Goal: Information Seeking & Learning: Learn about a topic

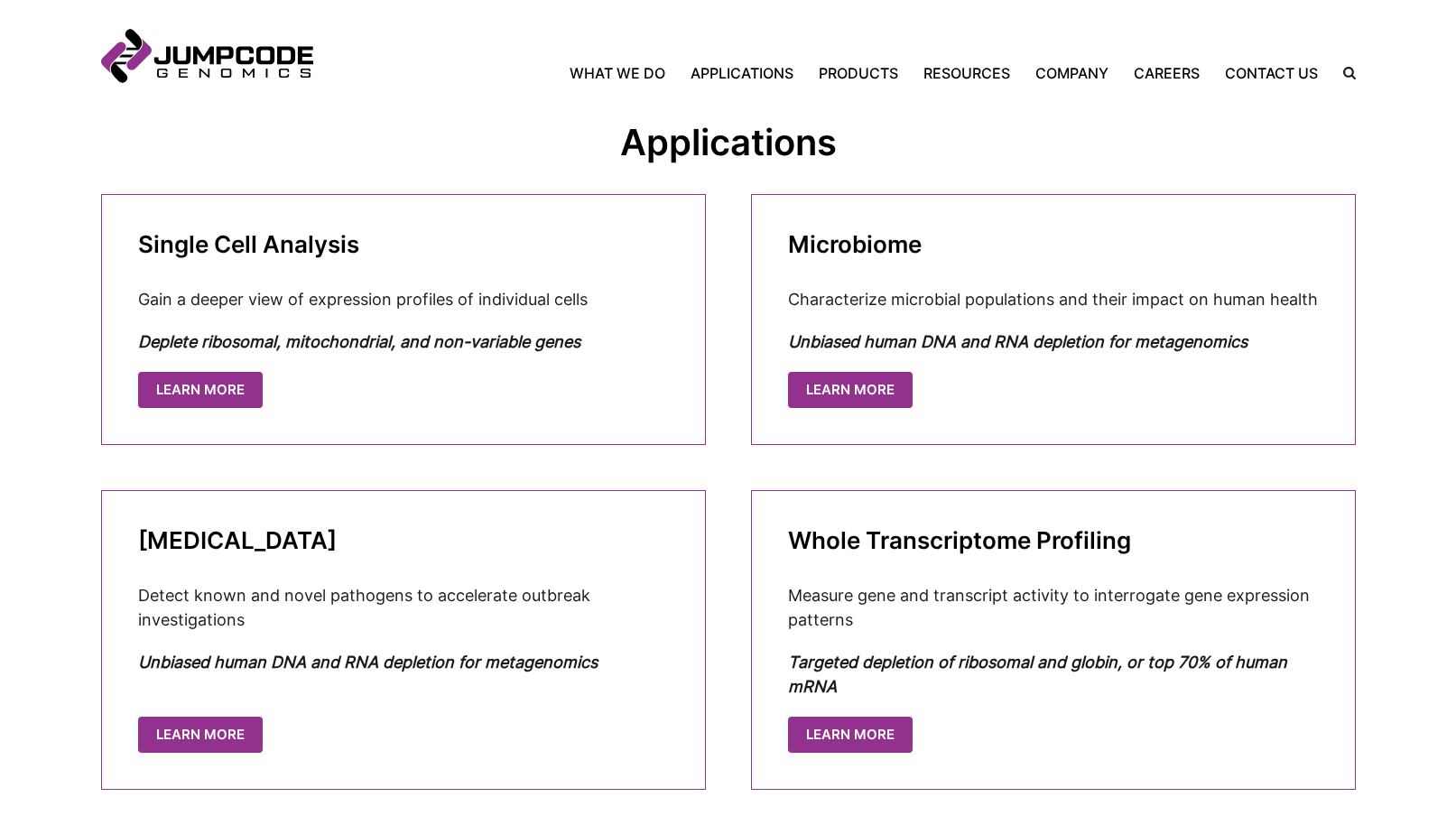
scroll to position [784, 0]
click at [220, 399] on link "Learn More" at bounding box center [202, 387] width 125 height 37
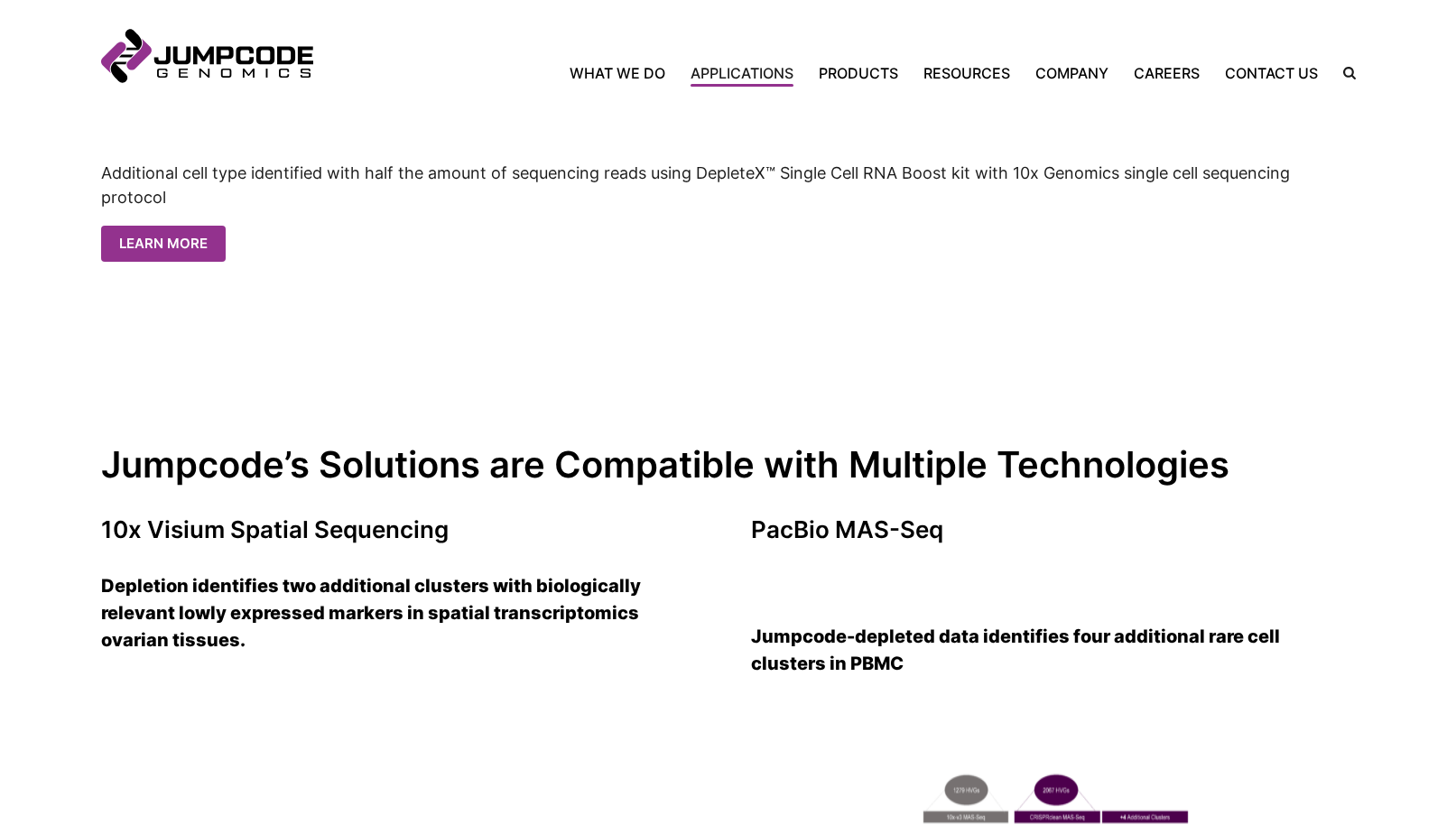
scroll to position [1954, 0]
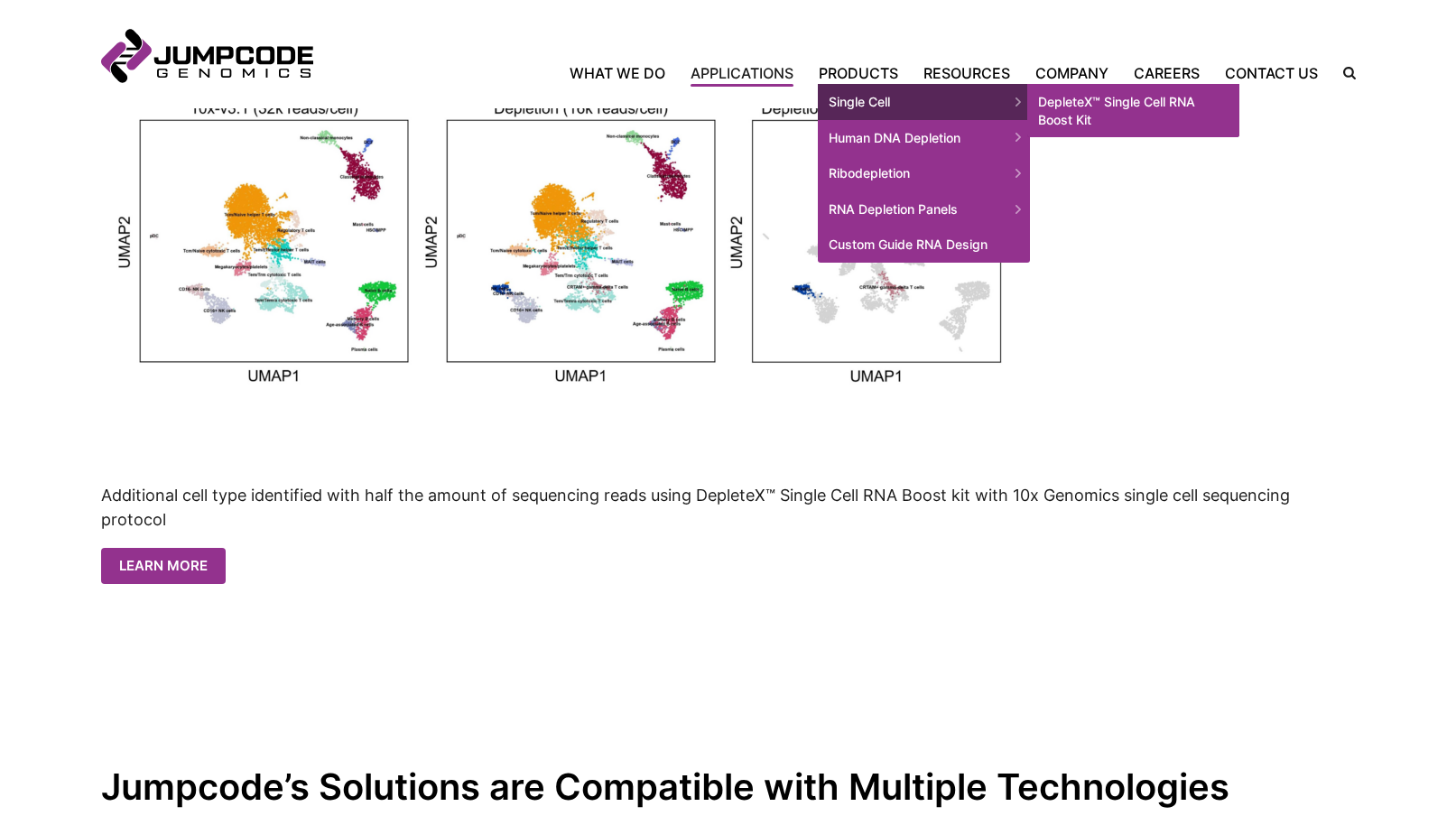
click at [1088, 110] on link "DepleteX™ Single Cell RNA Boost Kit" at bounding box center [1133, 110] width 212 height 53
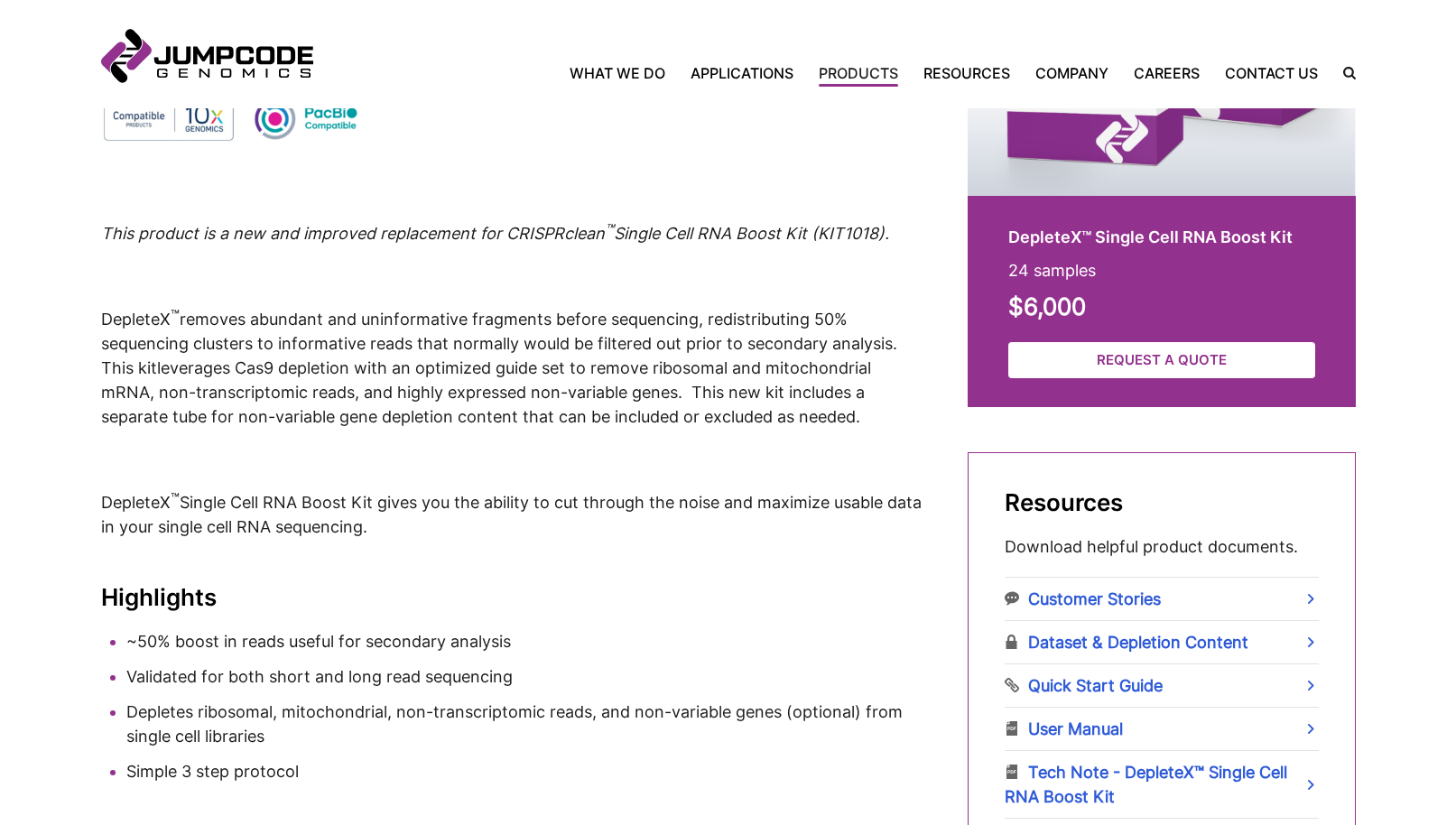
scroll to position [662, 0]
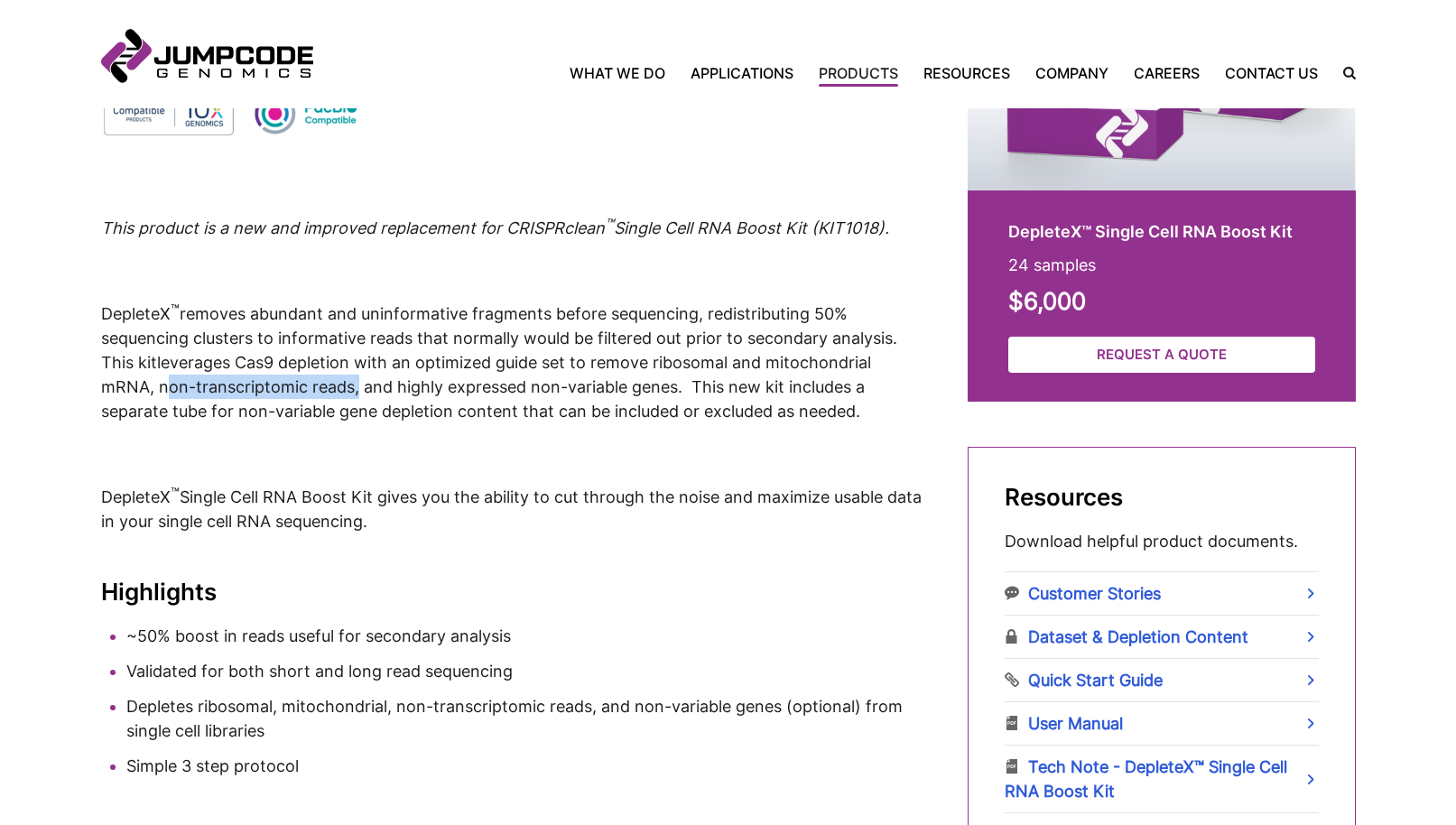
drag, startPoint x: 351, startPoint y: 391, endPoint x: 156, endPoint y: 388, distance: 195.0
click at [156, 388] on p "DepleteX ™ removes abundant and uninformative fragments before sequencing, redi…" at bounding box center [511, 362] width 821 height 123
copy p "non-transcriptomic reads"
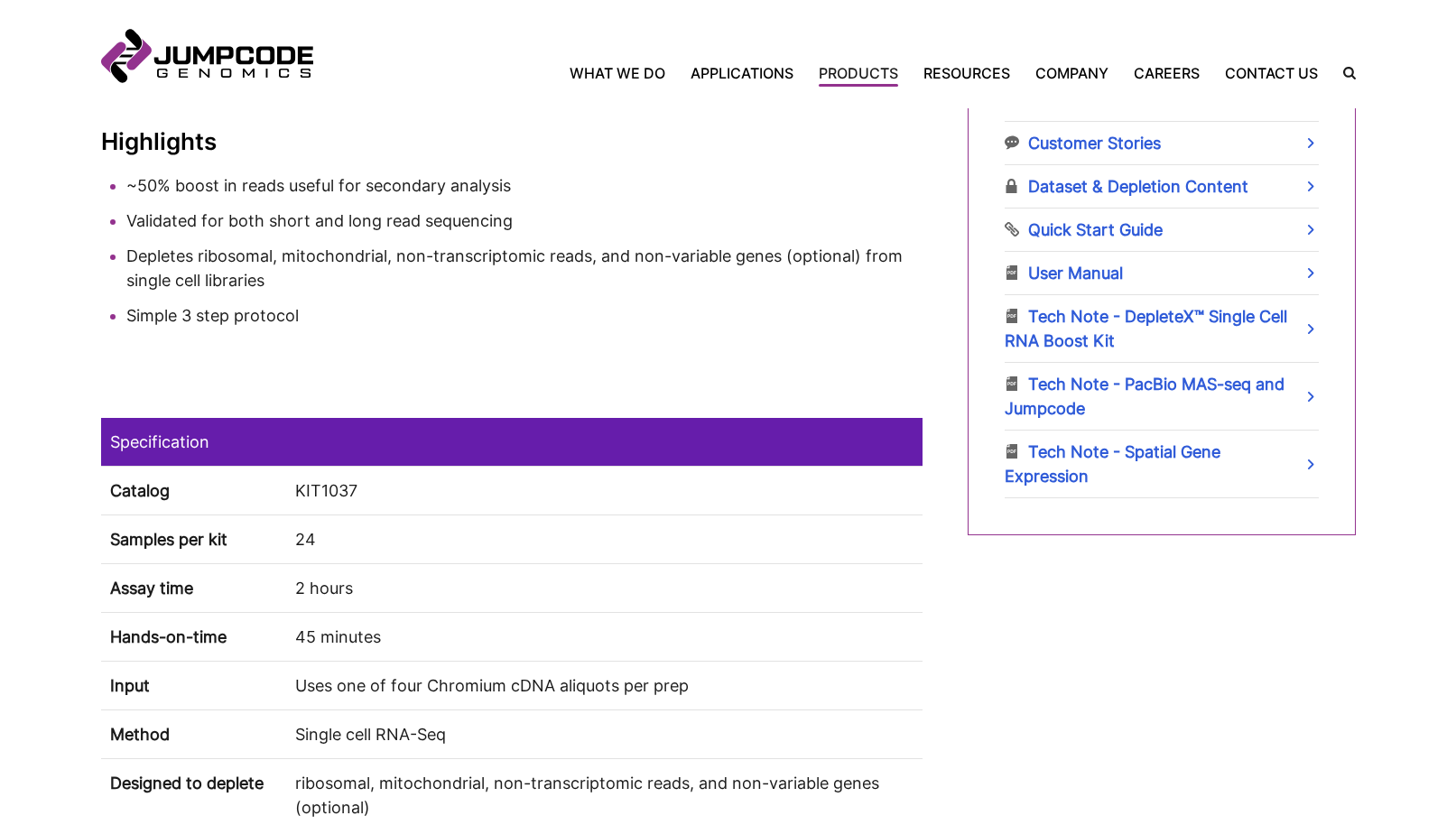
scroll to position [1119, 0]
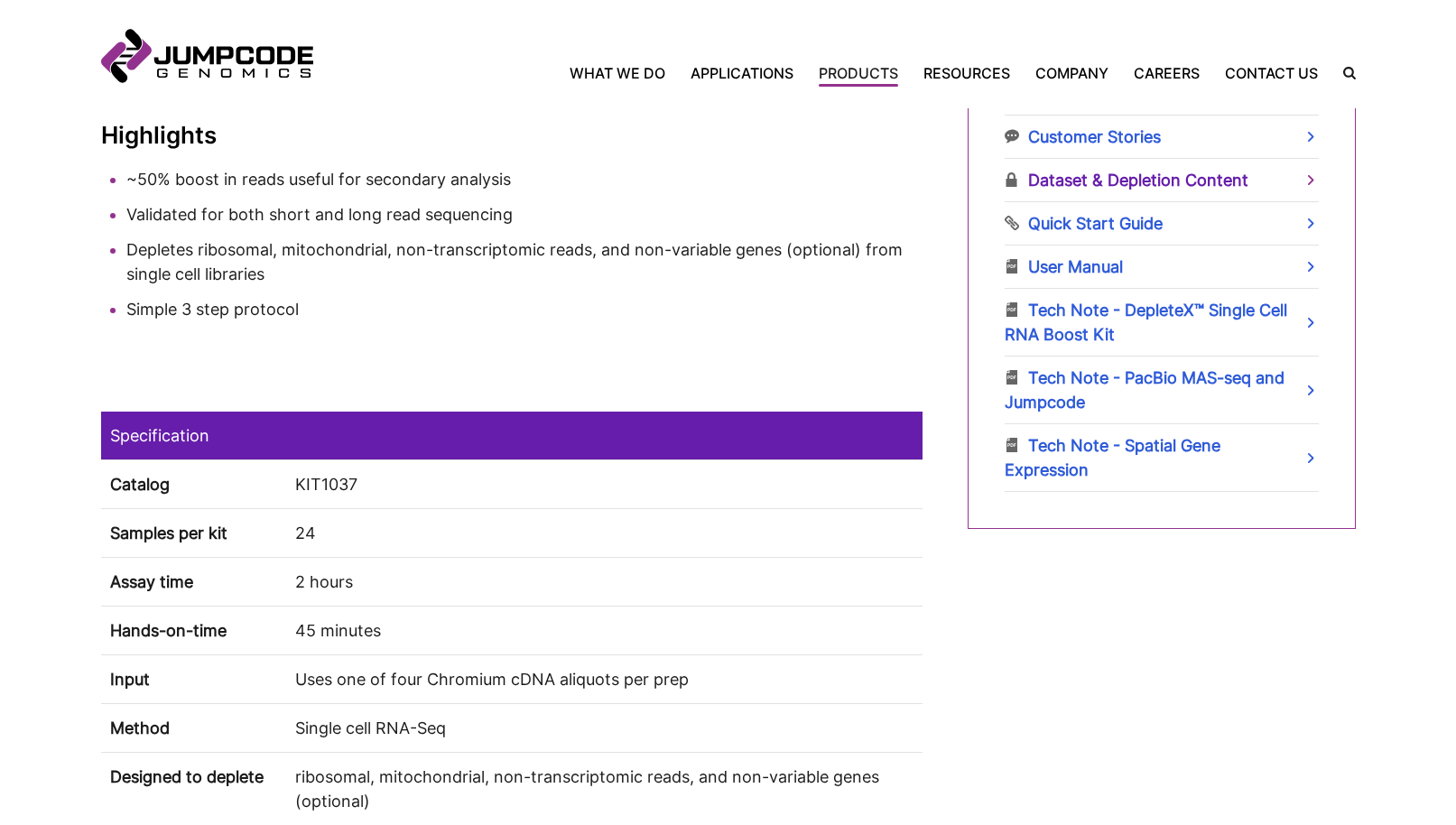
click at [1043, 175] on link "Dataset & Depletion Content" at bounding box center [1162, 180] width 314 height 43
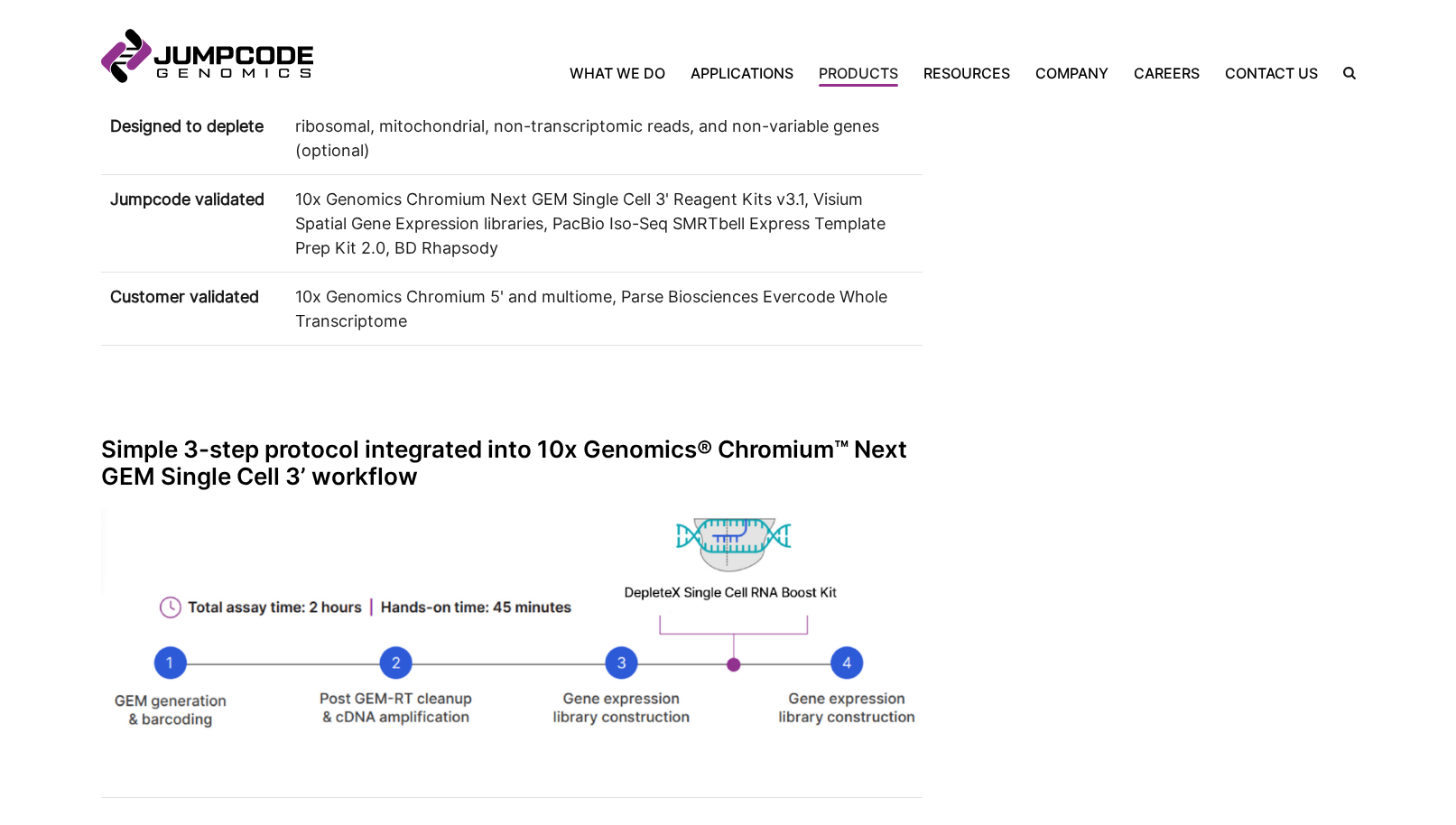
scroll to position [1186, 0]
